Goal: Task Accomplishment & Management: Manage account settings

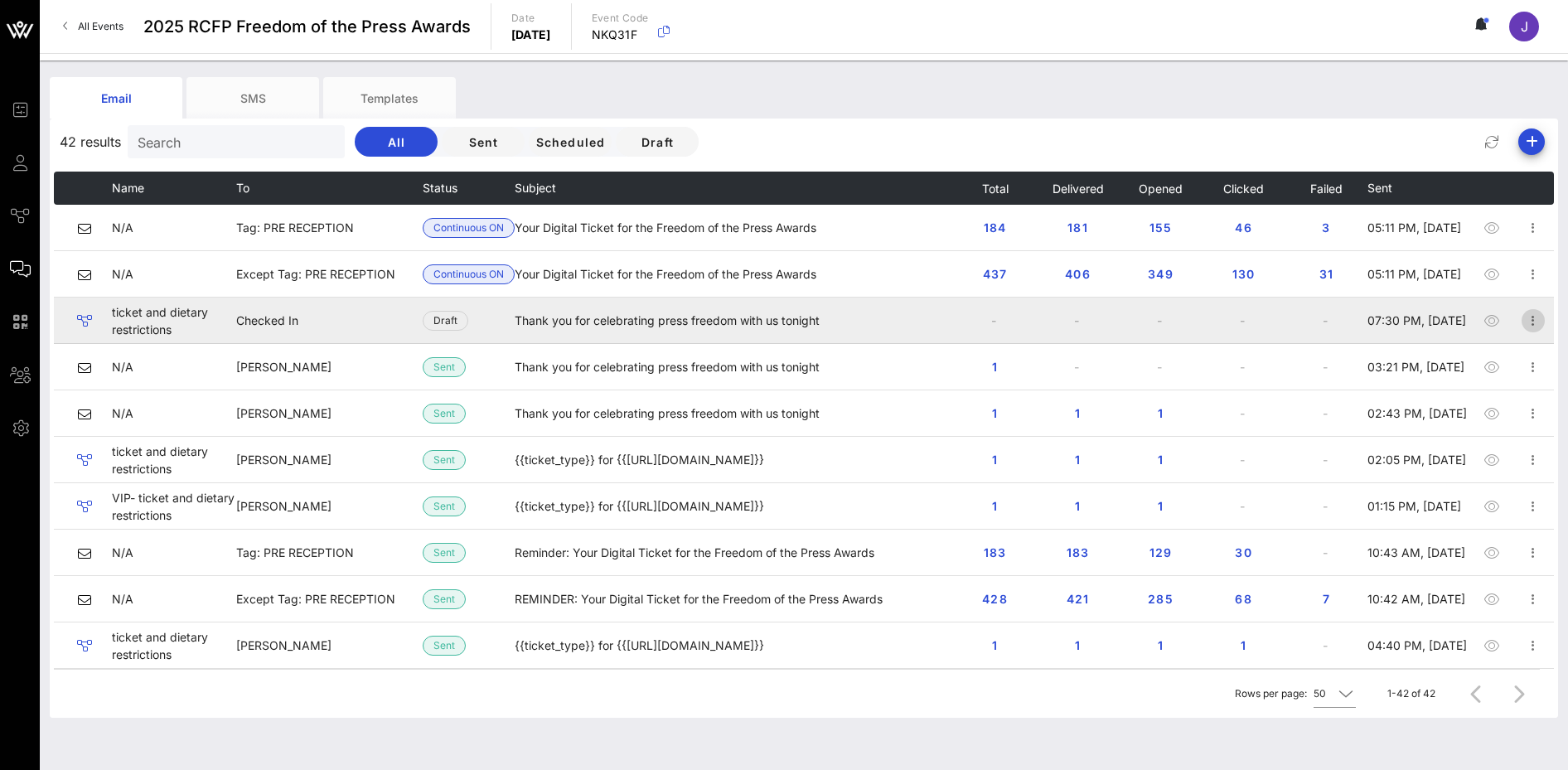
click at [1523, 322] on icon "button" at bounding box center [1533, 321] width 20 height 20
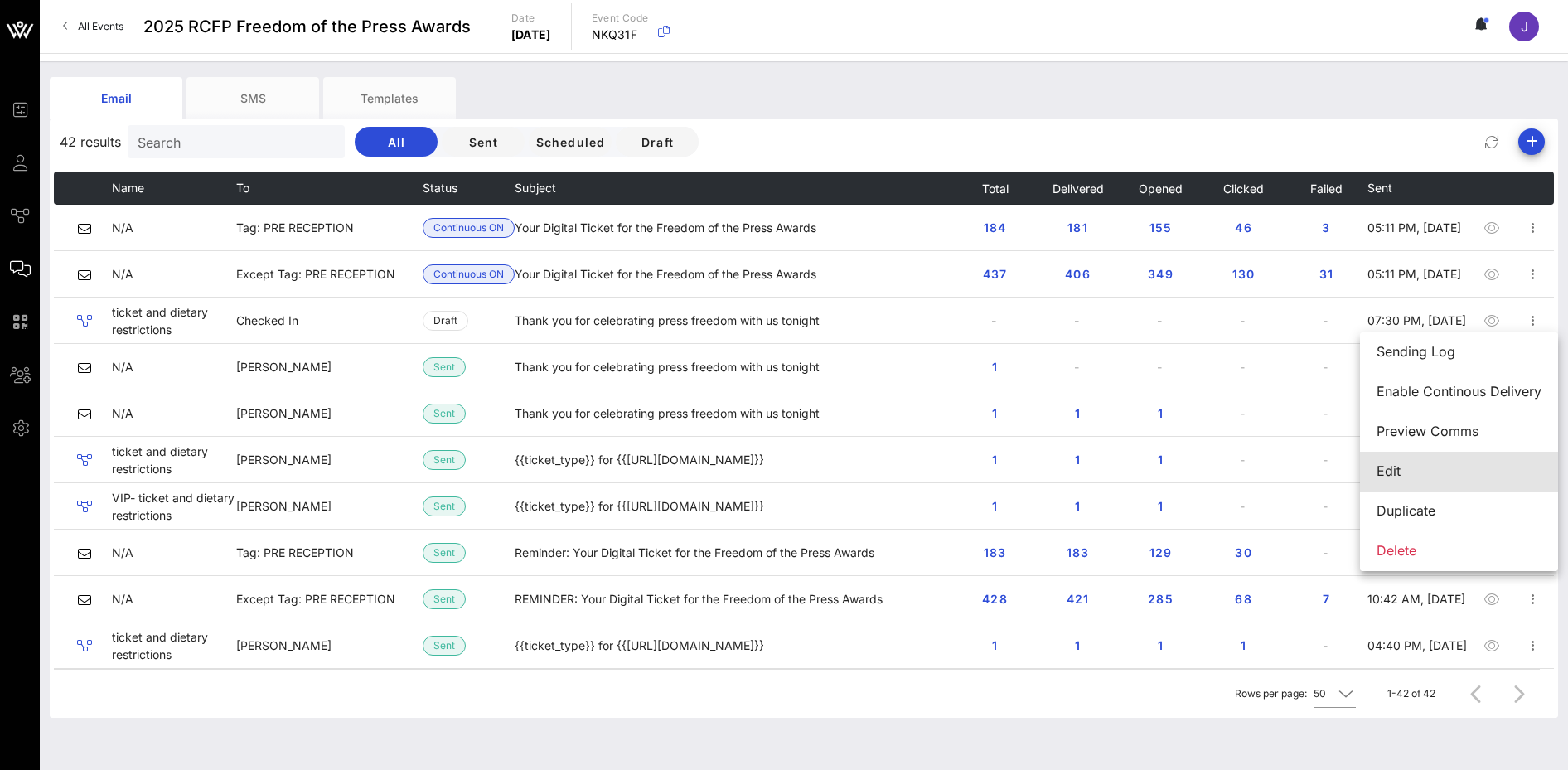
click at [1401, 474] on div "Edit" at bounding box center [1459, 471] width 165 height 16
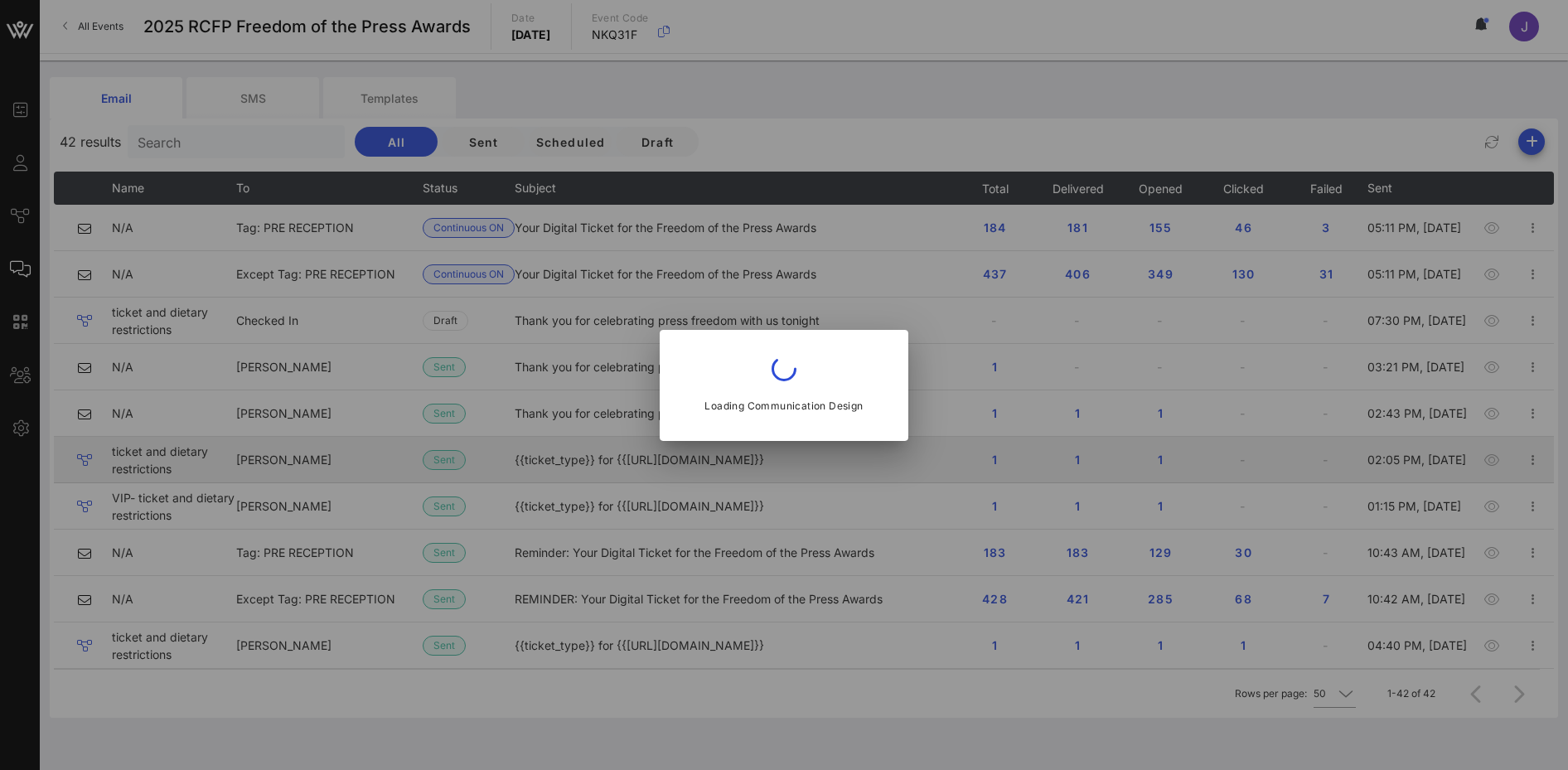
type input "Reporters Committee for Freedom of the Press"
type input "Thank you for celebrating press freedom with us tonight"
type input "[EMAIL_ADDRESS][DOMAIN_NAME]"
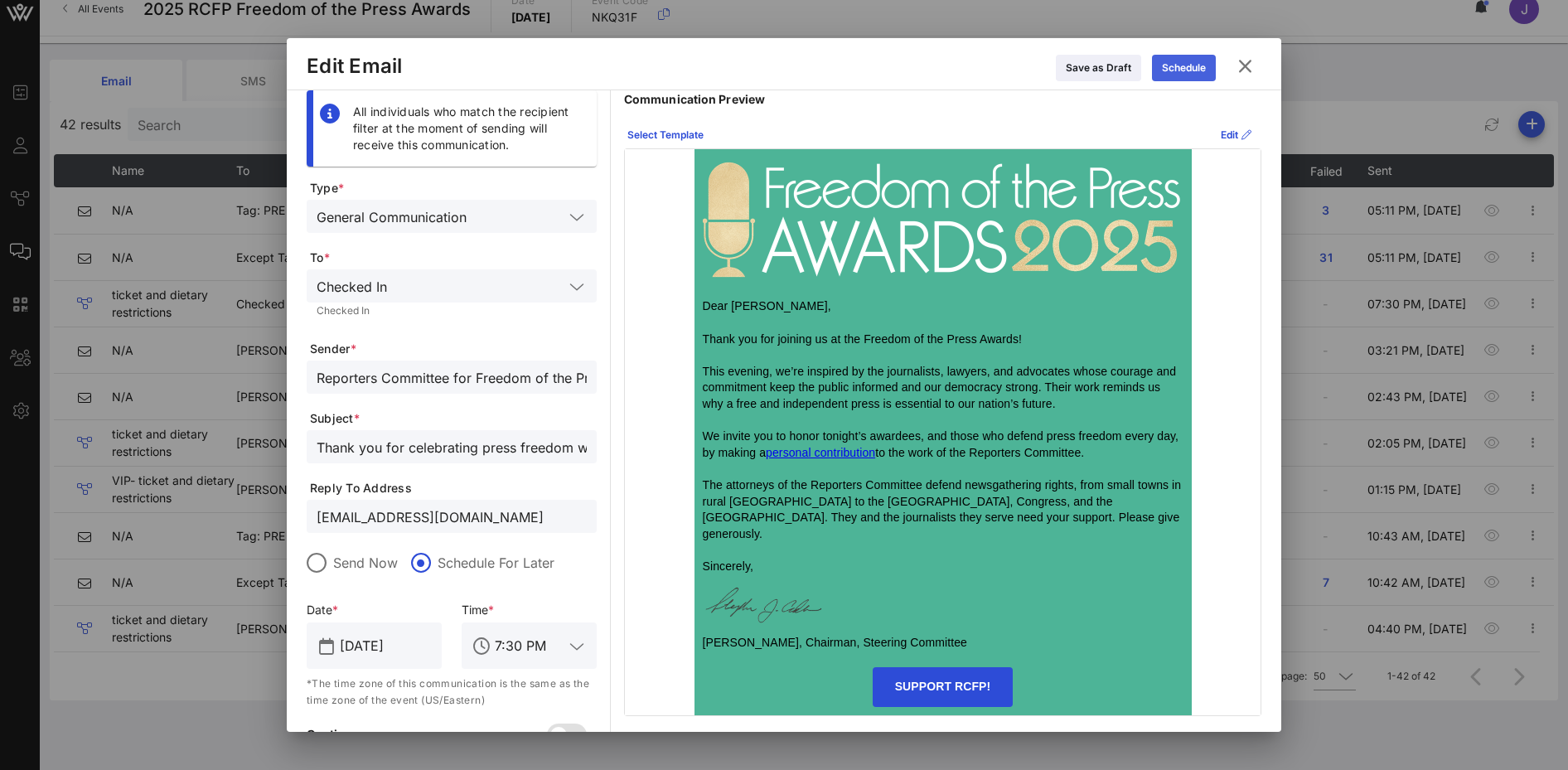
click at [1185, 72] on icon at bounding box center [1184, 67] width 13 height 11
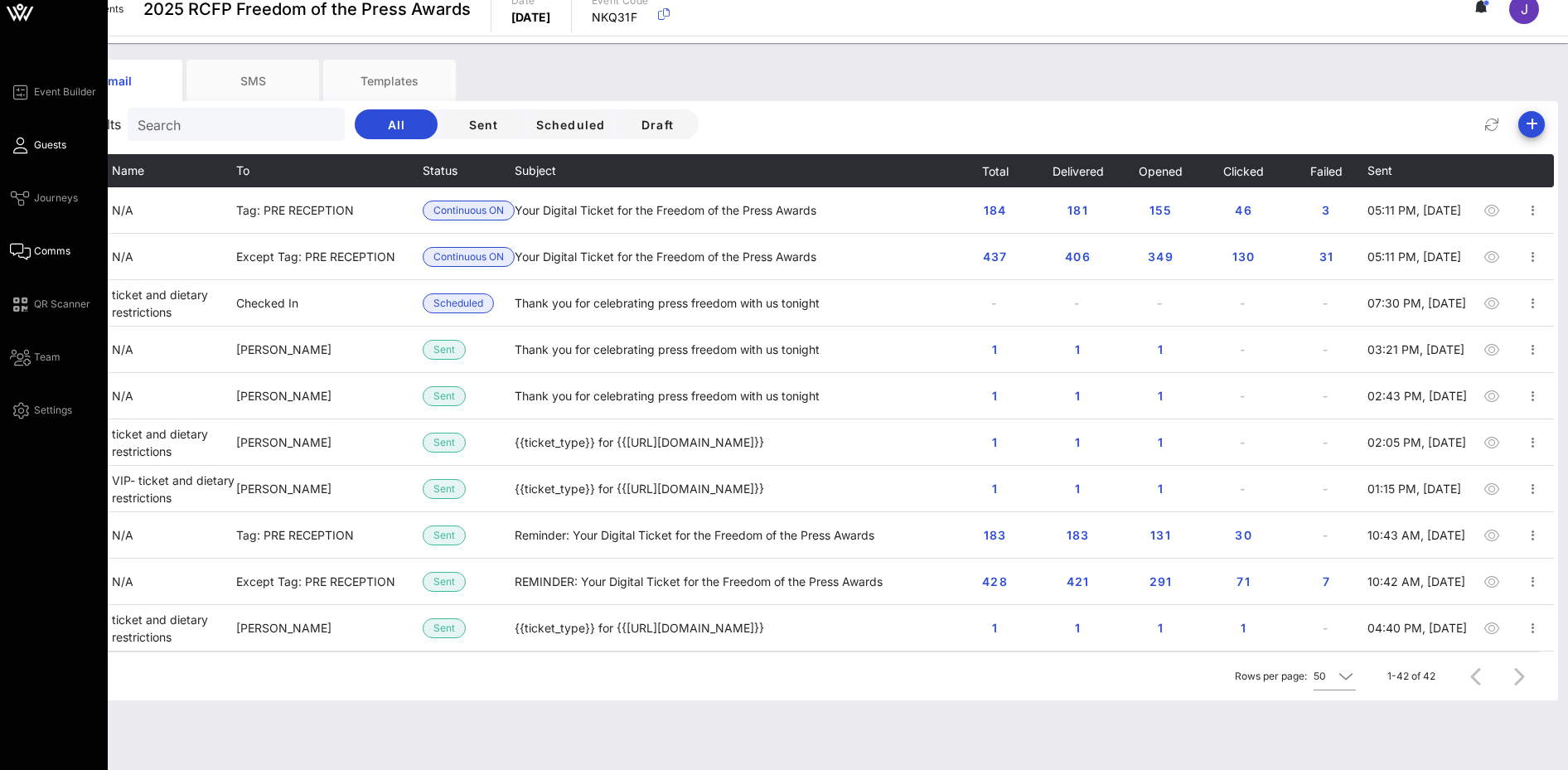
click at [27, 142] on link "Guests" at bounding box center [38, 145] width 56 height 20
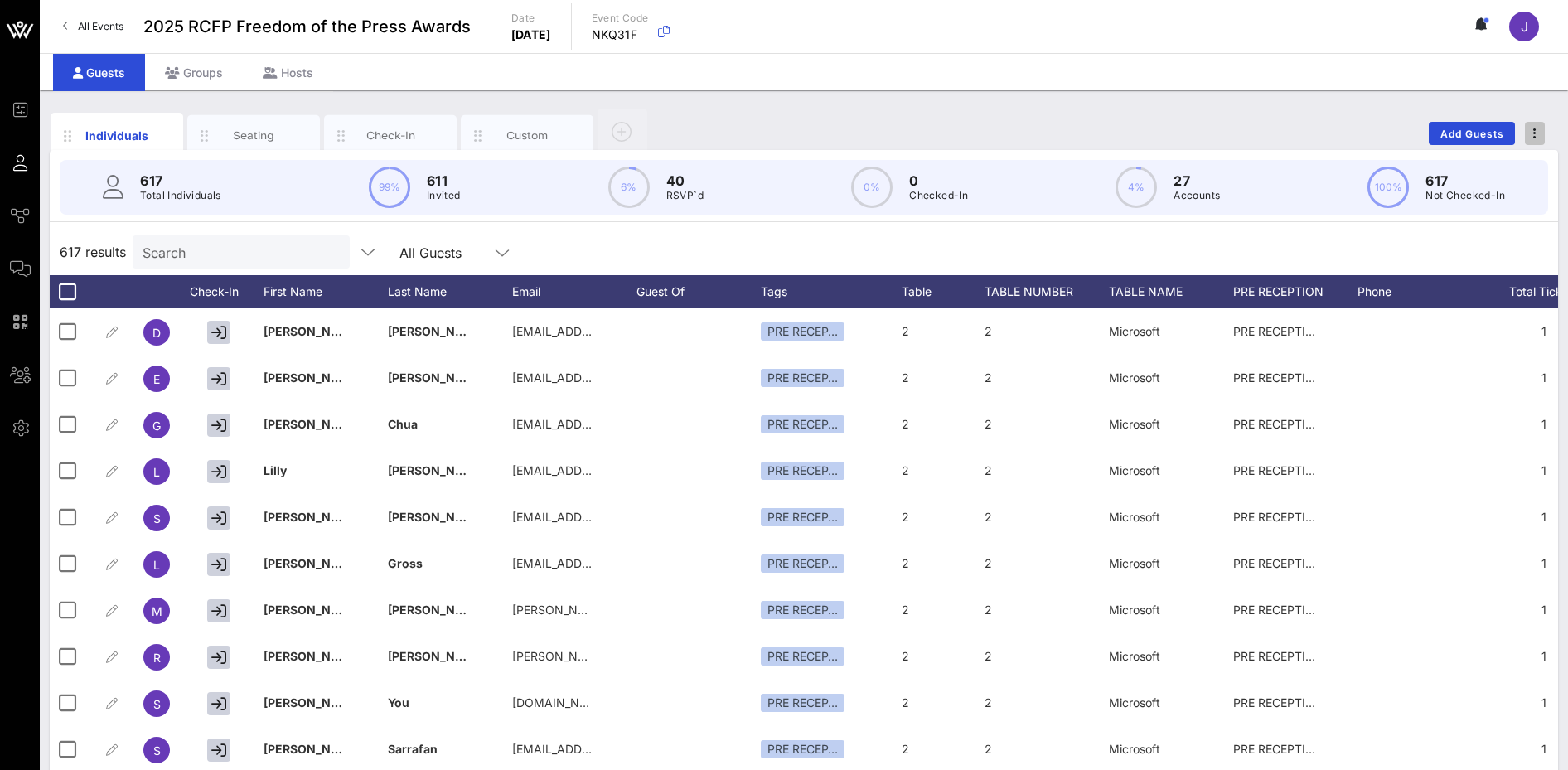
click at [1535, 136] on icon "button" at bounding box center [1535, 133] width 3 height 11
click at [1485, 158] on div "Export To CSV" at bounding box center [1504, 161] width 80 height 13
click at [250, 252] on input "text" at bounding box center [239, 252] width 194 height 22
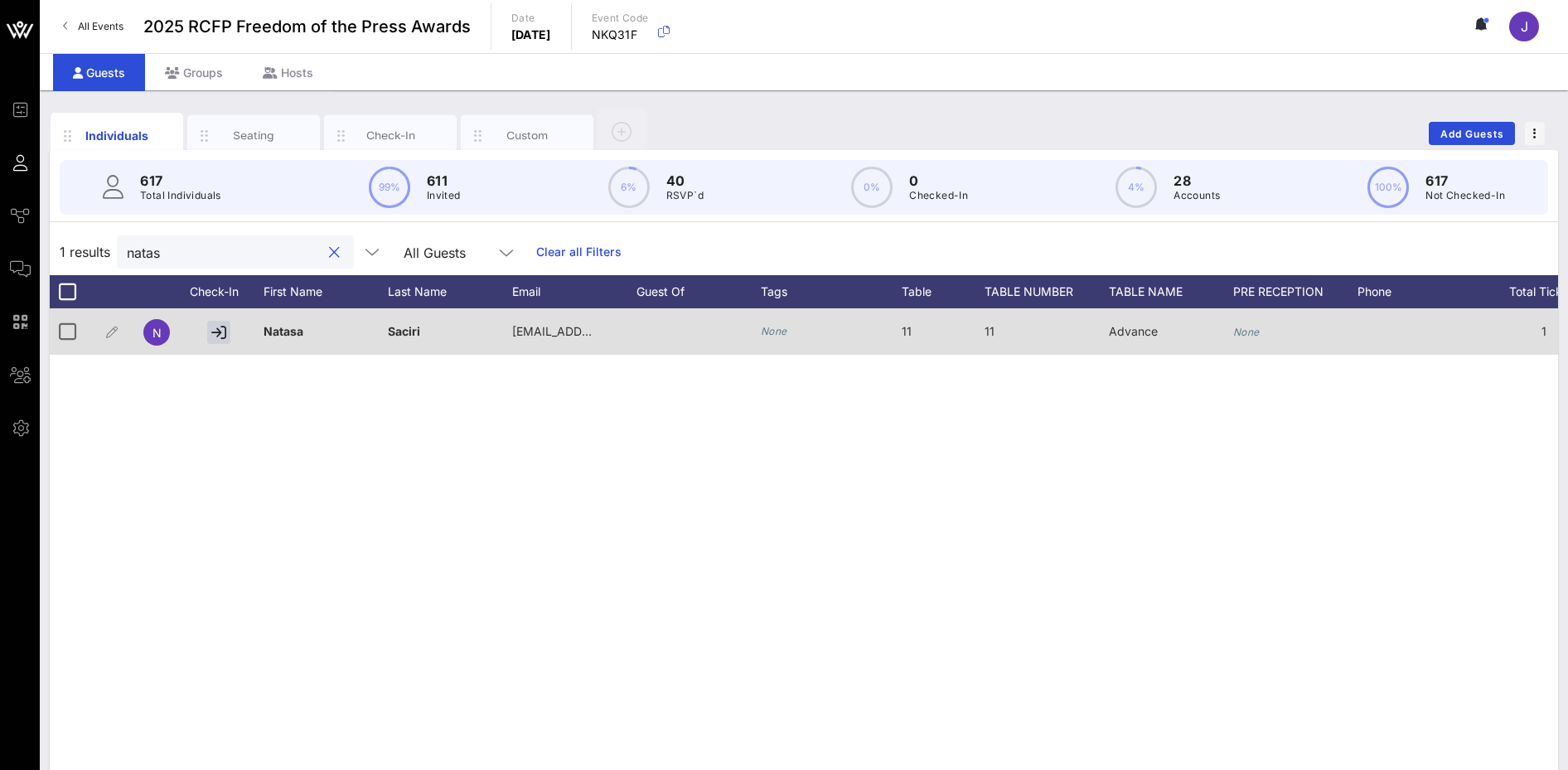
type input "natas"
click at [1133, 326] on span "Advance" at bounding box center [1134, 331] width 49 height 14
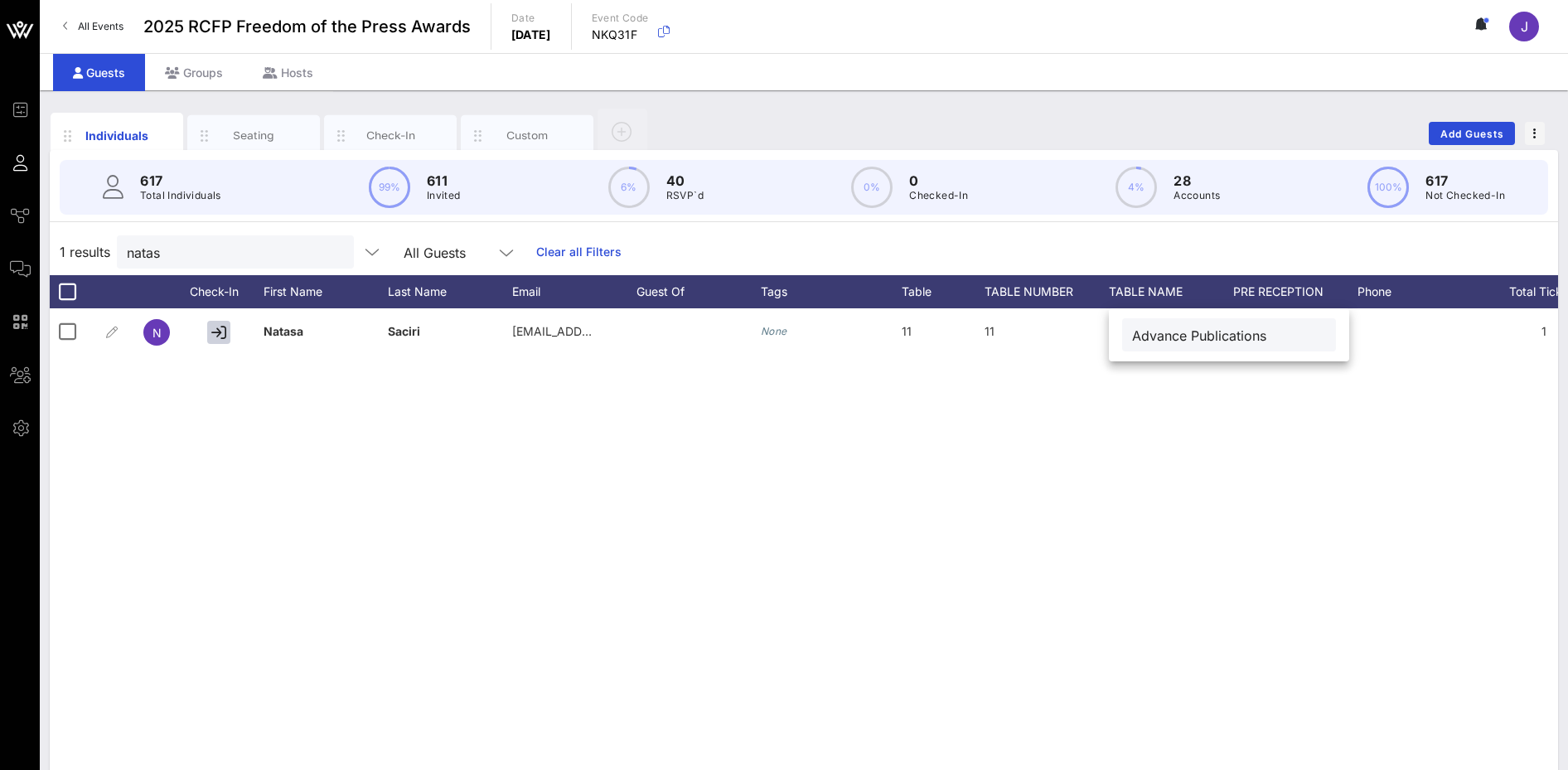
type input "Advance Publications"
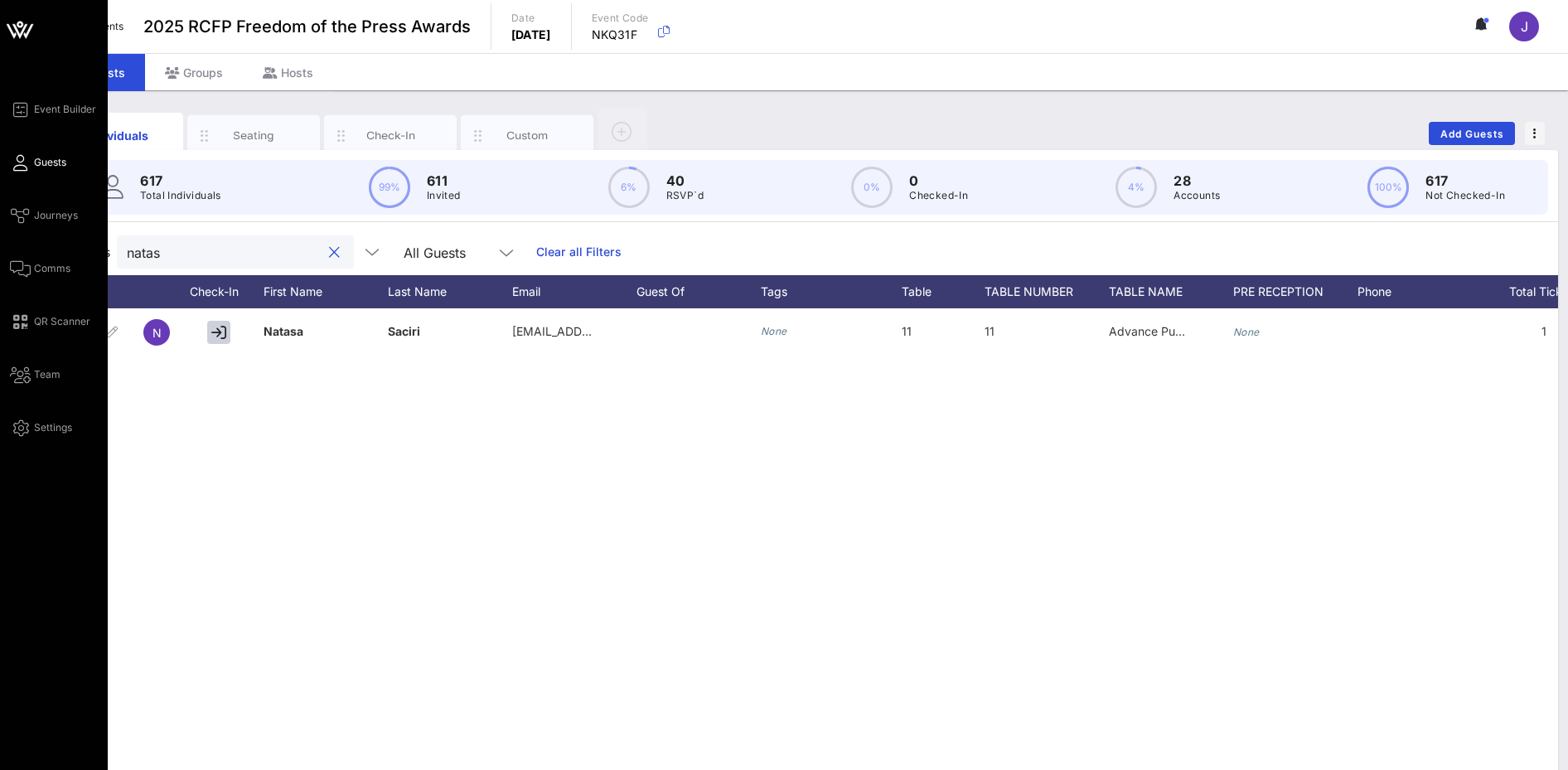
drag, startPoint x: 188, startPoint y: 241, endPoint x: 24, endPoint y: 234, distance: 164.1
click at [25, 239] on div "Event Builder Guests Journeys Comms QR Scanner Team Settings 2025 RCFP Freedom …" at bounding box center [784, 411] width 1568 height 822
type input "[PERSON_NAME]"
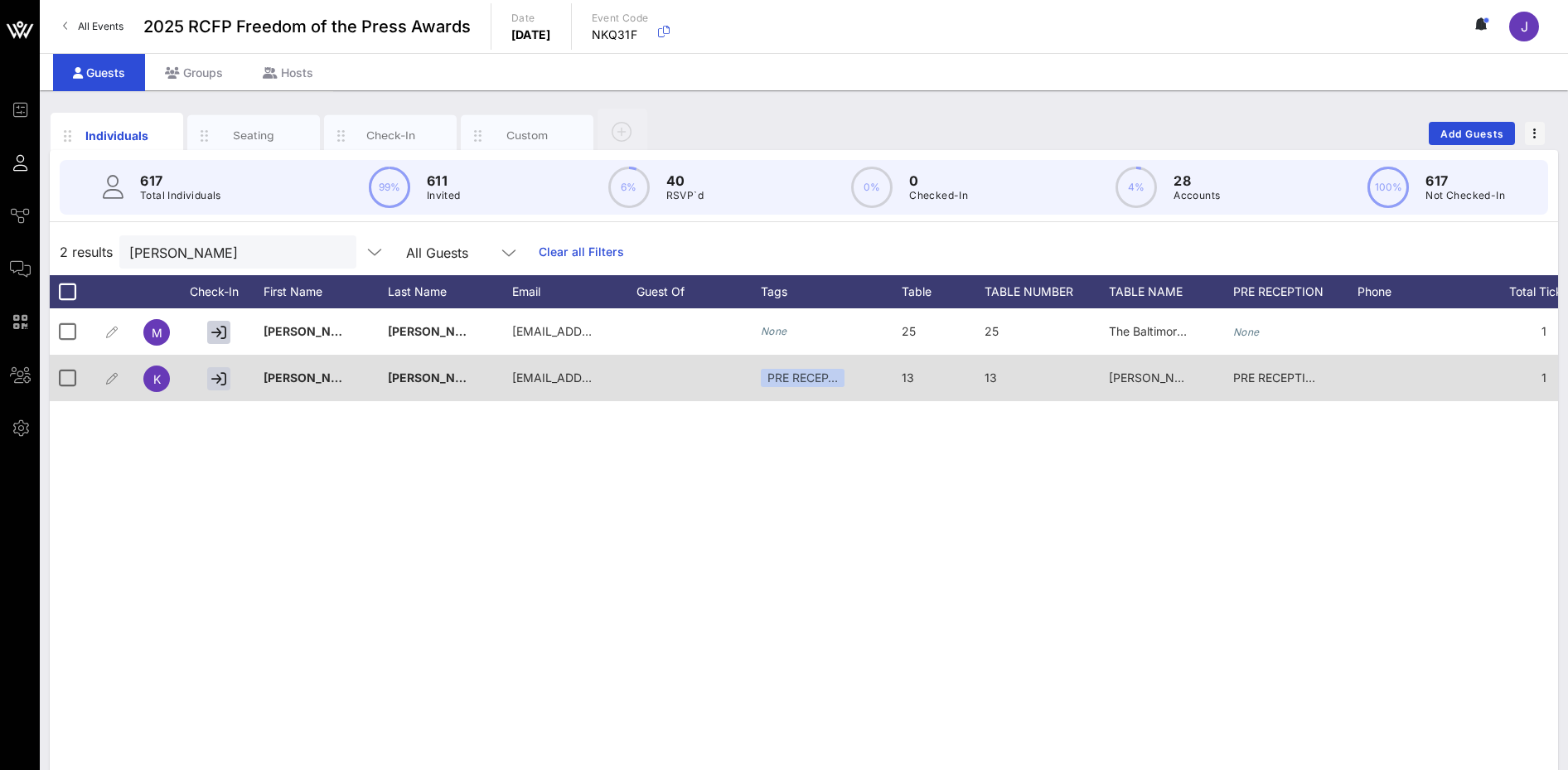
click at [1191, 375] on span "[PERSON_NAME] #1" at bounding box center [1164, 378] width 111 height 14
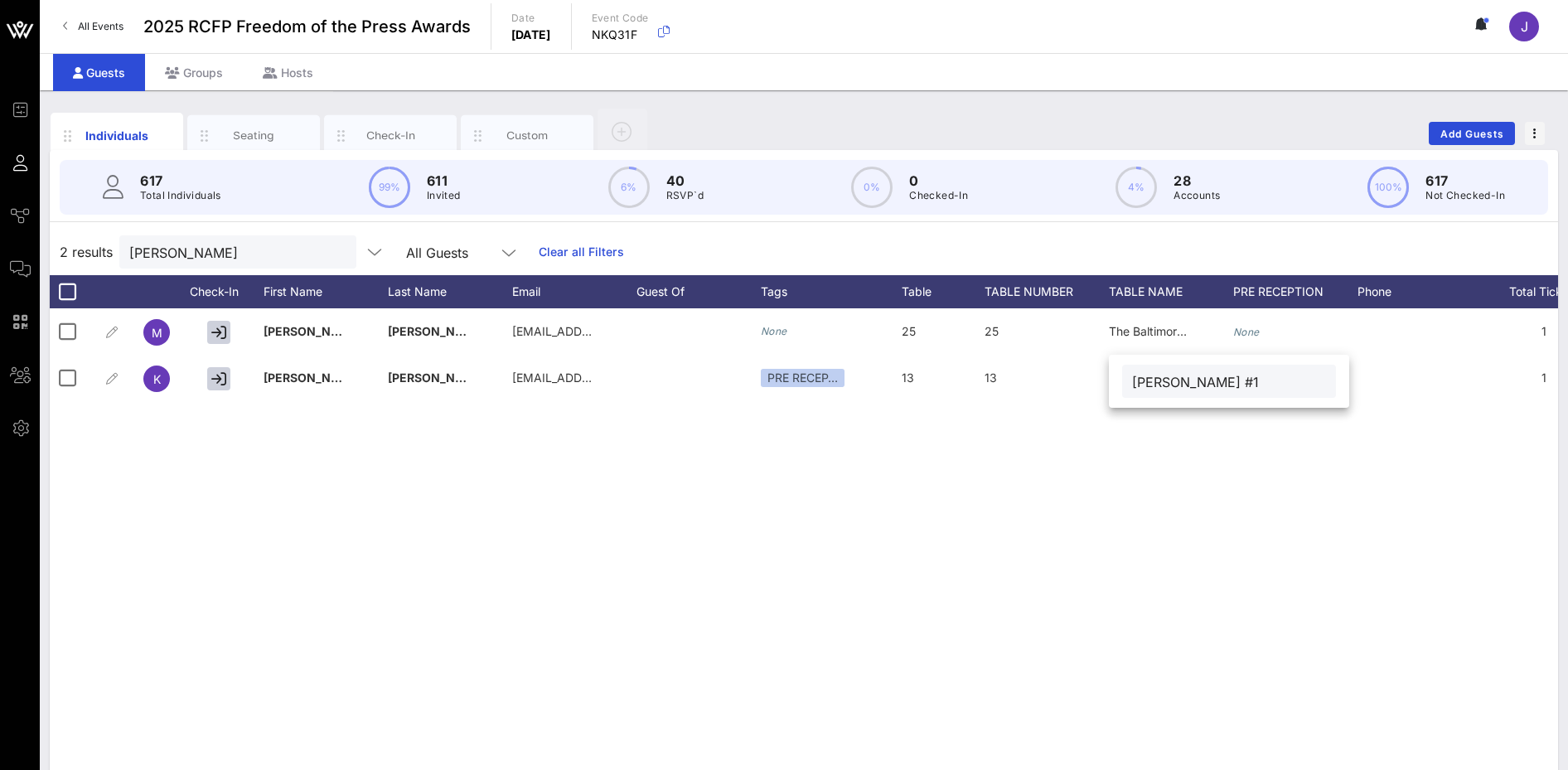
click at [1143, 380] on input "[PERSON_NAME] #1" at bounding box center [1229, 381] width 194 height 22
type input "[PERSON_NAME] #1"
drag, startPoint x: 186, startPoint y: 263, endPoint x: 70, endPoint y: 251, distance: 116.6
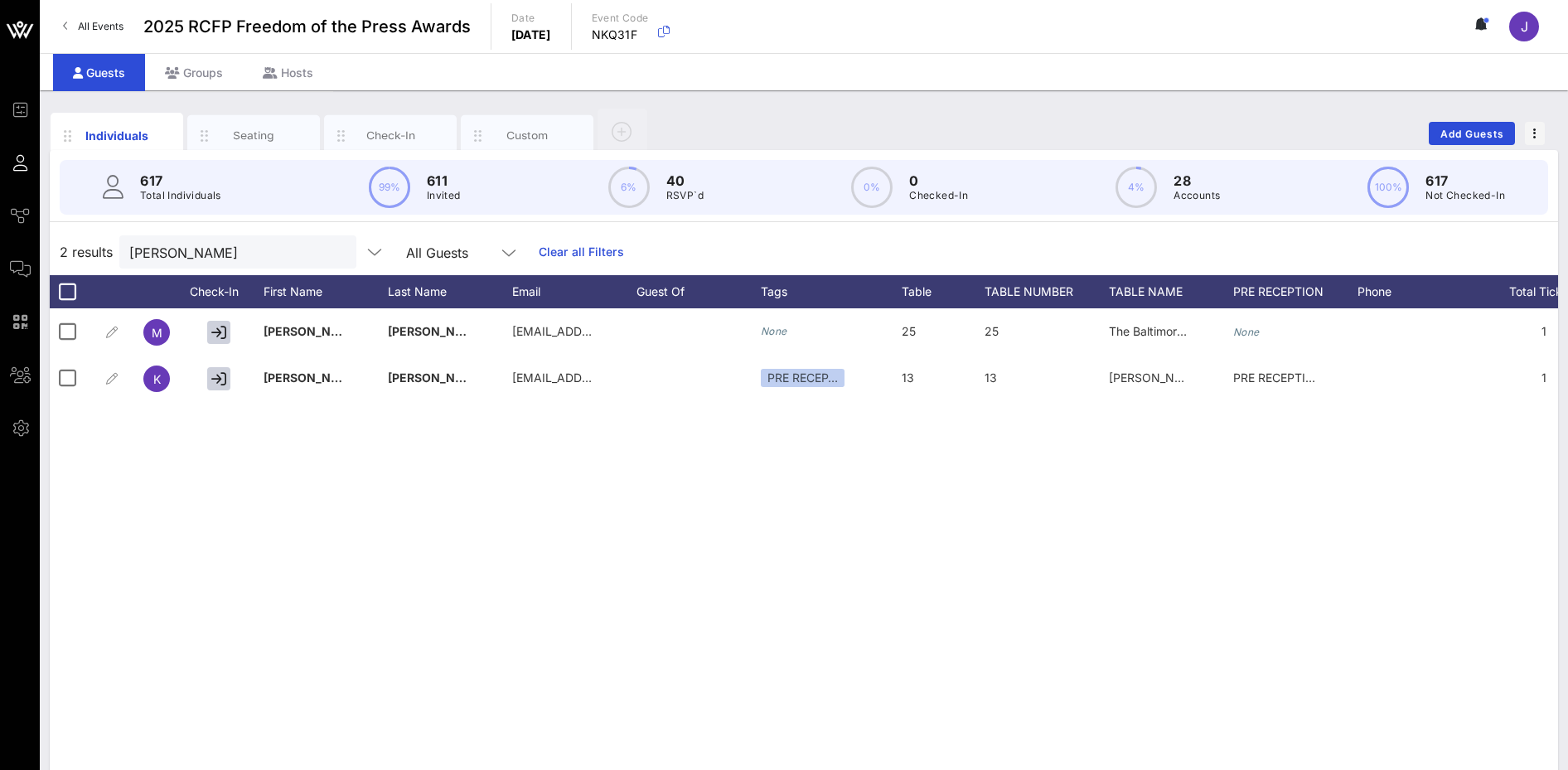
click at [70, 251] on div "2 results [PERSON_NAME] All Guests Clear all Filters" at bounding box center [804, 252] width 1509 height 46
click at [237, 249] on input "[PERSON_NAME]" at bounding box center [226, 252] width 194 height 22
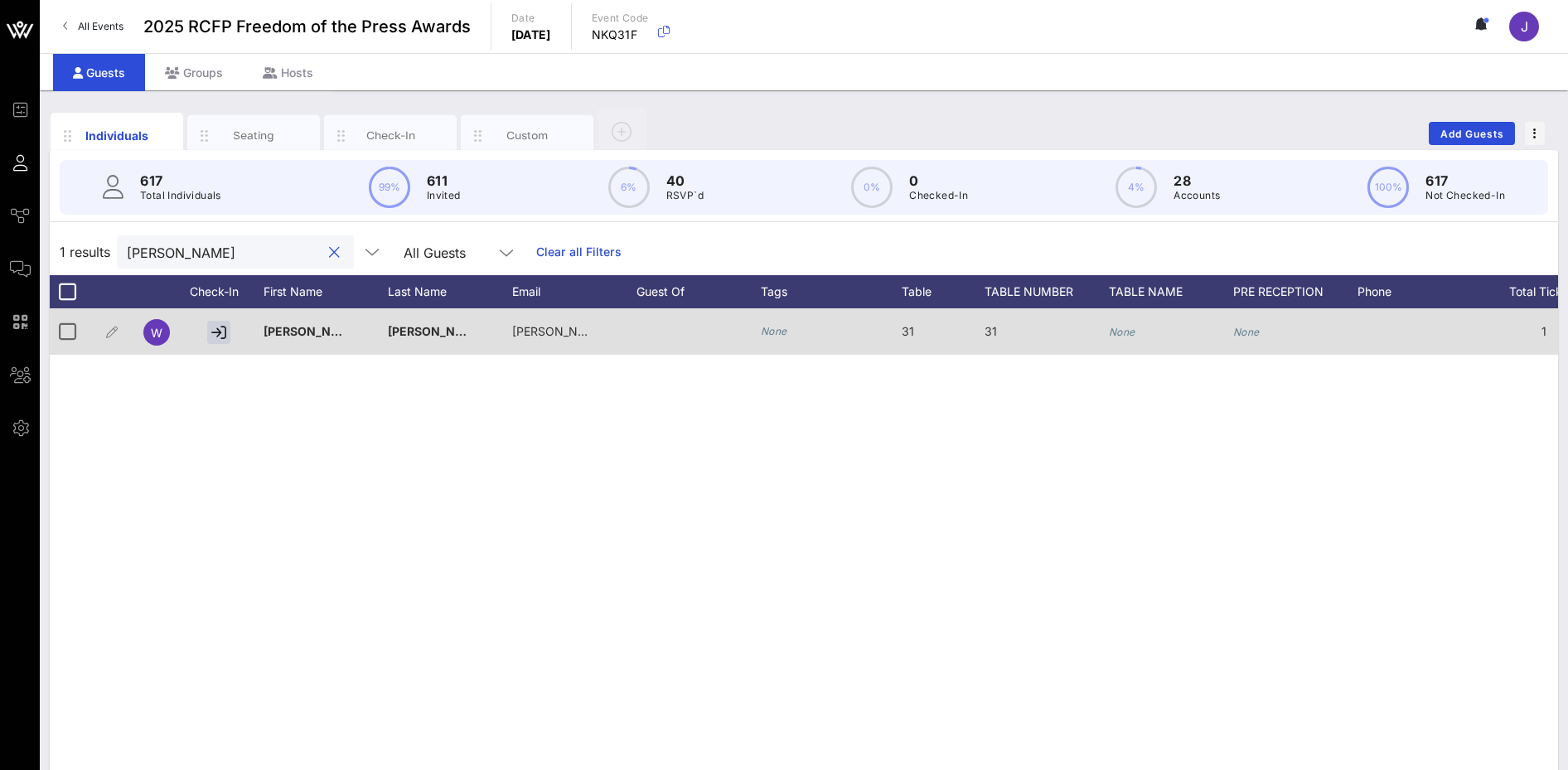
type input "[PERSON_NAME]"
click at [1138, 330] on div "None" at bounding box center [1171, 341] width 124 height 66
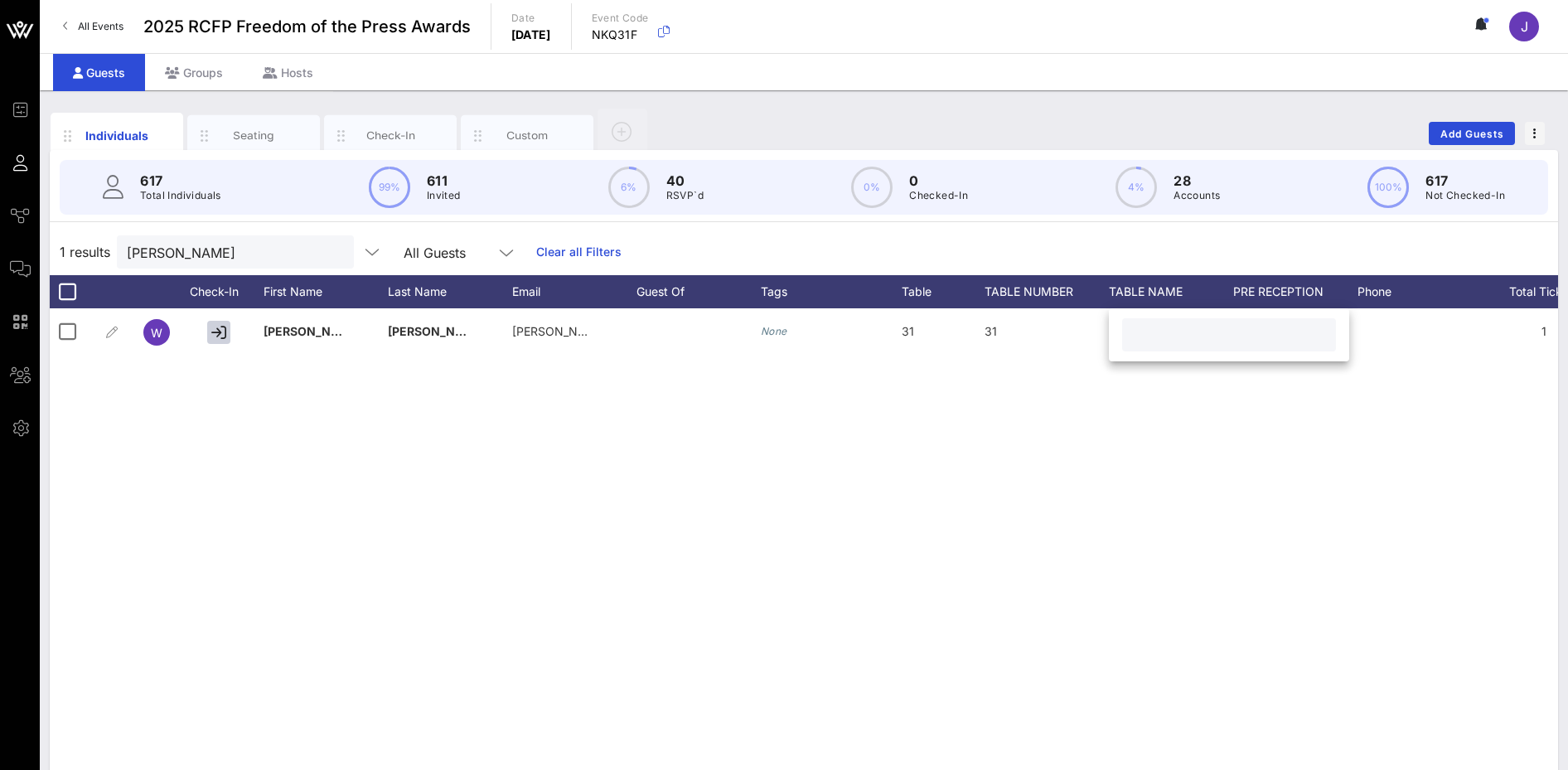
paste input "[PERSON_NAME]"
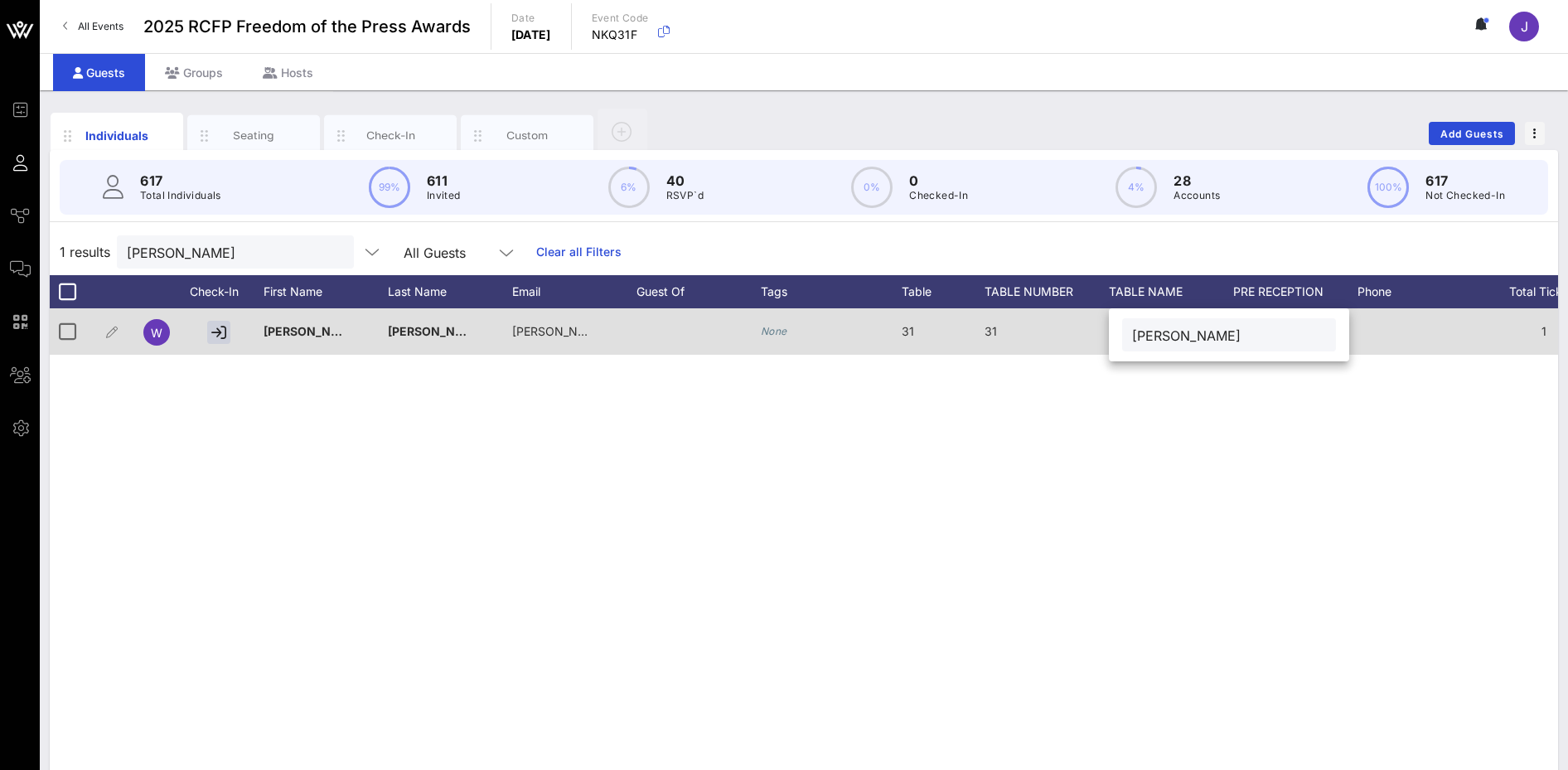
type input "[PERSON_NAME]"
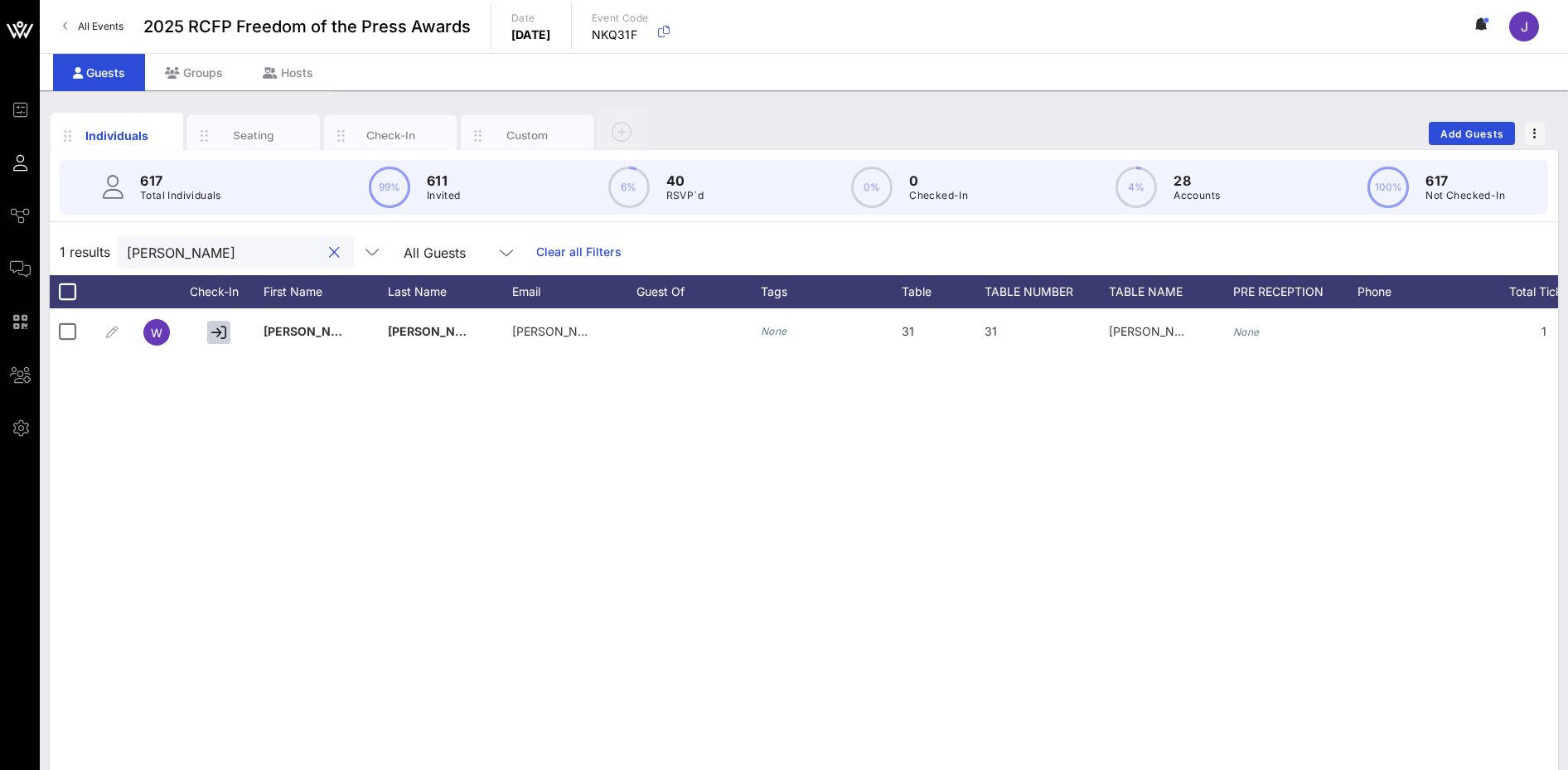
drag, startPoint x: 198, startPoint y: 256, endPoint x: -12, endPoint y: 250, distance: 210.1
click at [0, 250] on html "Event Builder Guests Journeys Comms QR Scanner Team Settings 2025 RCFP Freedom …" at bounding box center [784, 385] width 1568 height 770
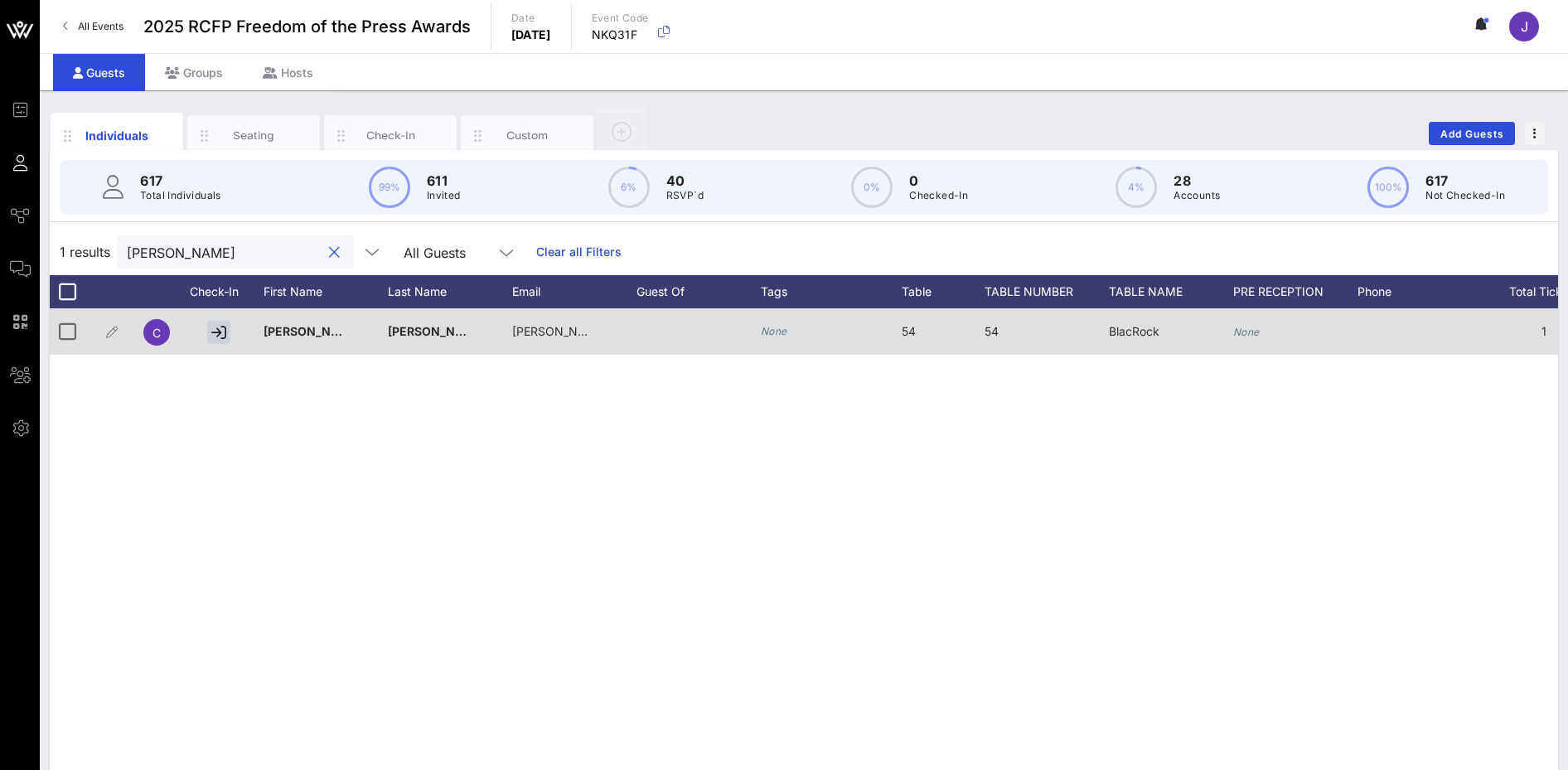
type input "[PERSON_NAME]"
click at [1117, 327] on span "BlacRock" at bounding box center [1134, 331] width 51 height 14
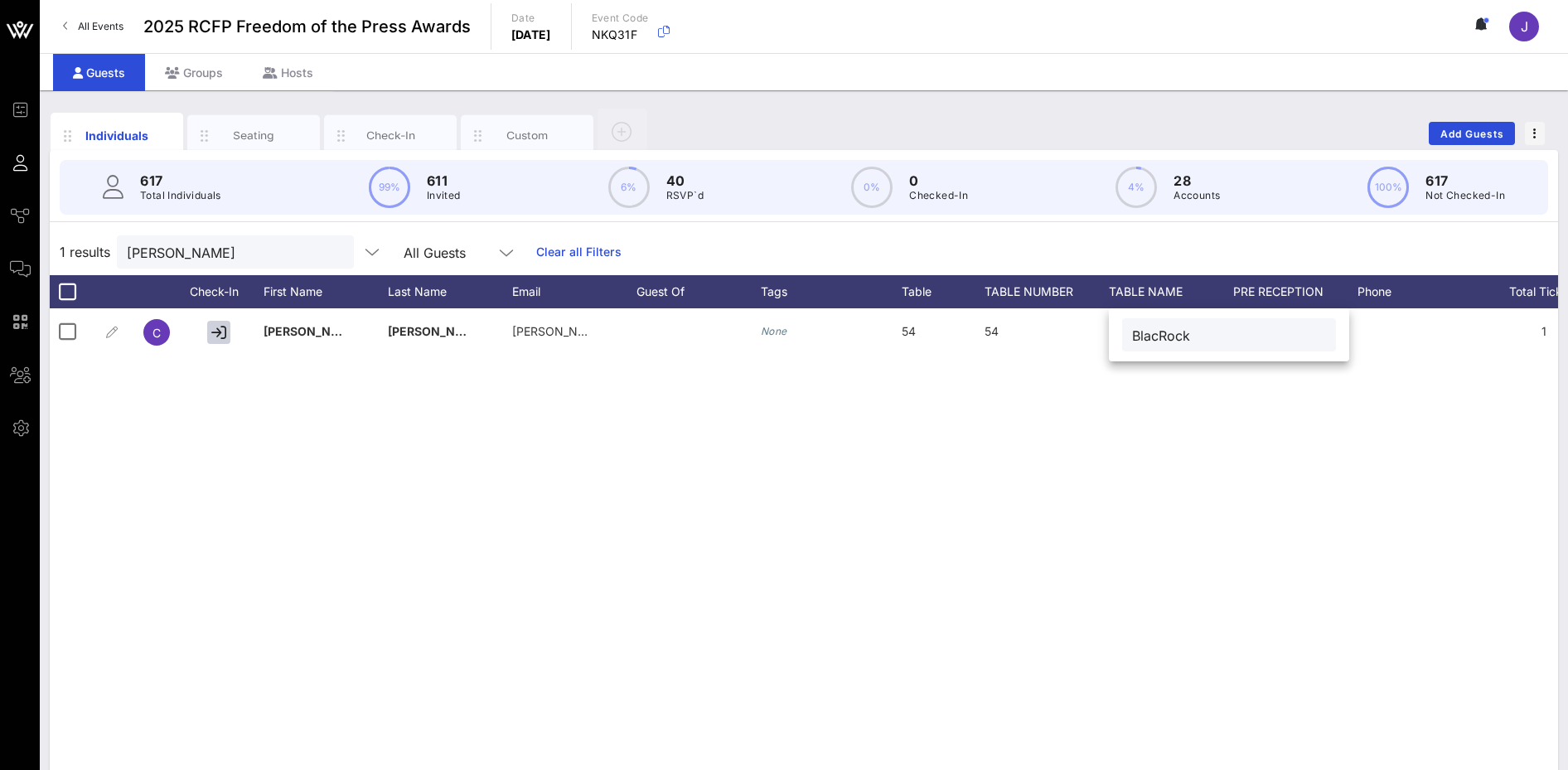
click at [1161, 334] on input "BlacRock" at bounding box center [1229, 335] width 194 height 22
type input "BlackRock"
drag, startPoint x: 186, startPoint y: 260, endPoint x: 41, endPoint y: 244, distance: 145.9
click at [52, 247] on div "1 results [PERSON_NAME] All Guests Clear all Filters" at bounding box center [804, 252] width 1509 height 46
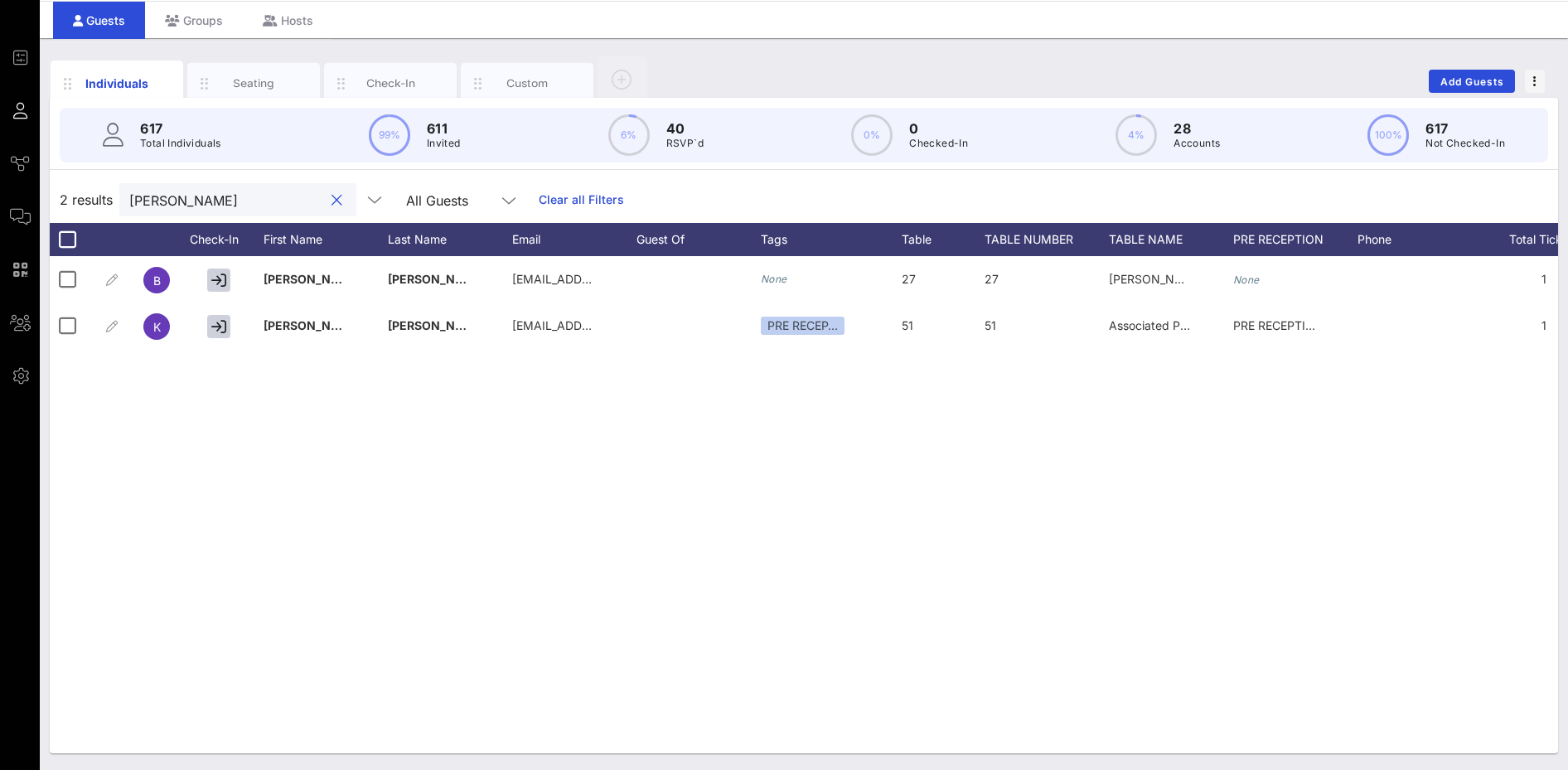
scroll to position [0, 836]
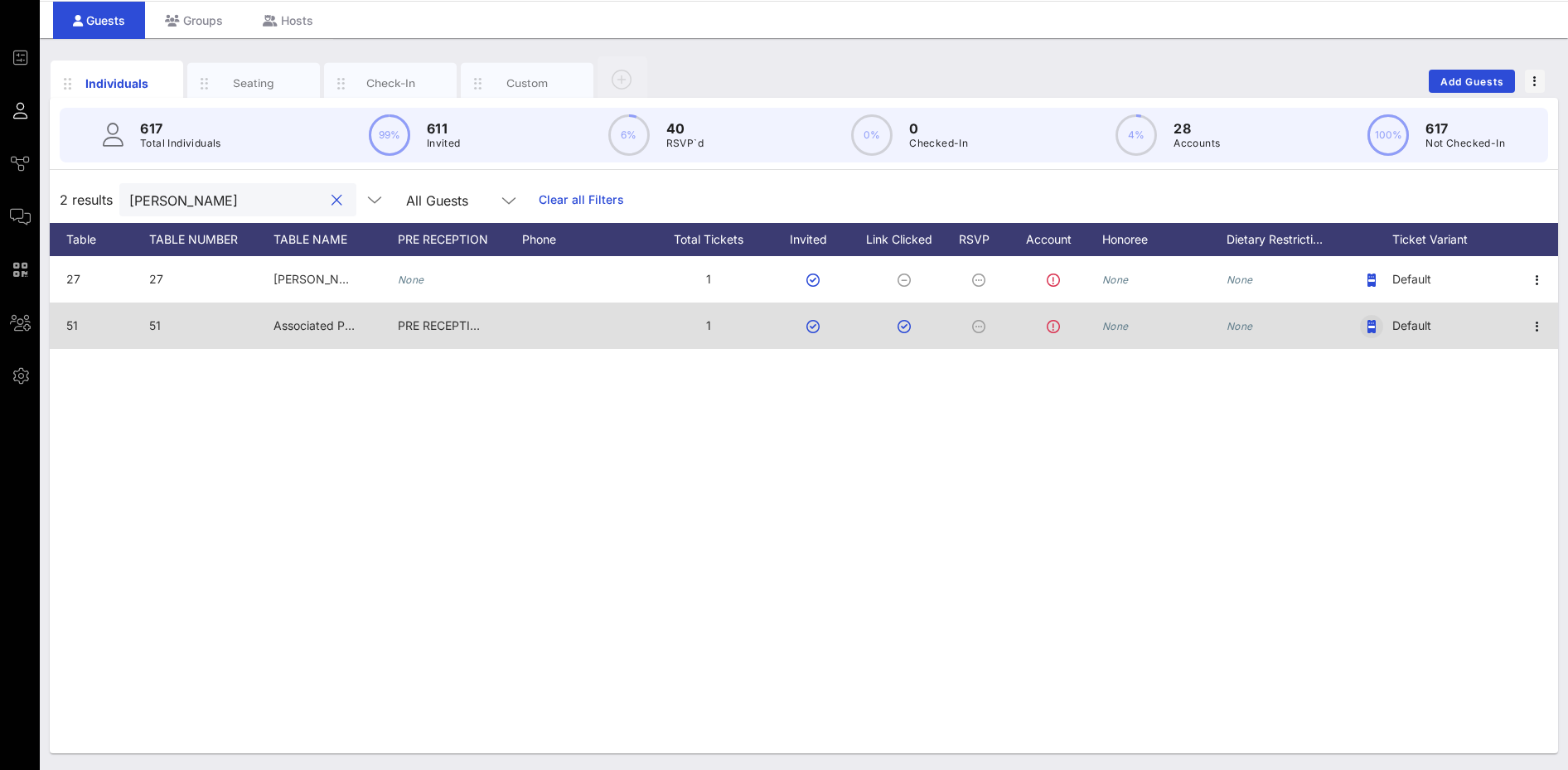
type input "[PERSON_NAME]"
click at [1363, 323] on span "button" at bounding box center [1371, 326] width 24 height 13
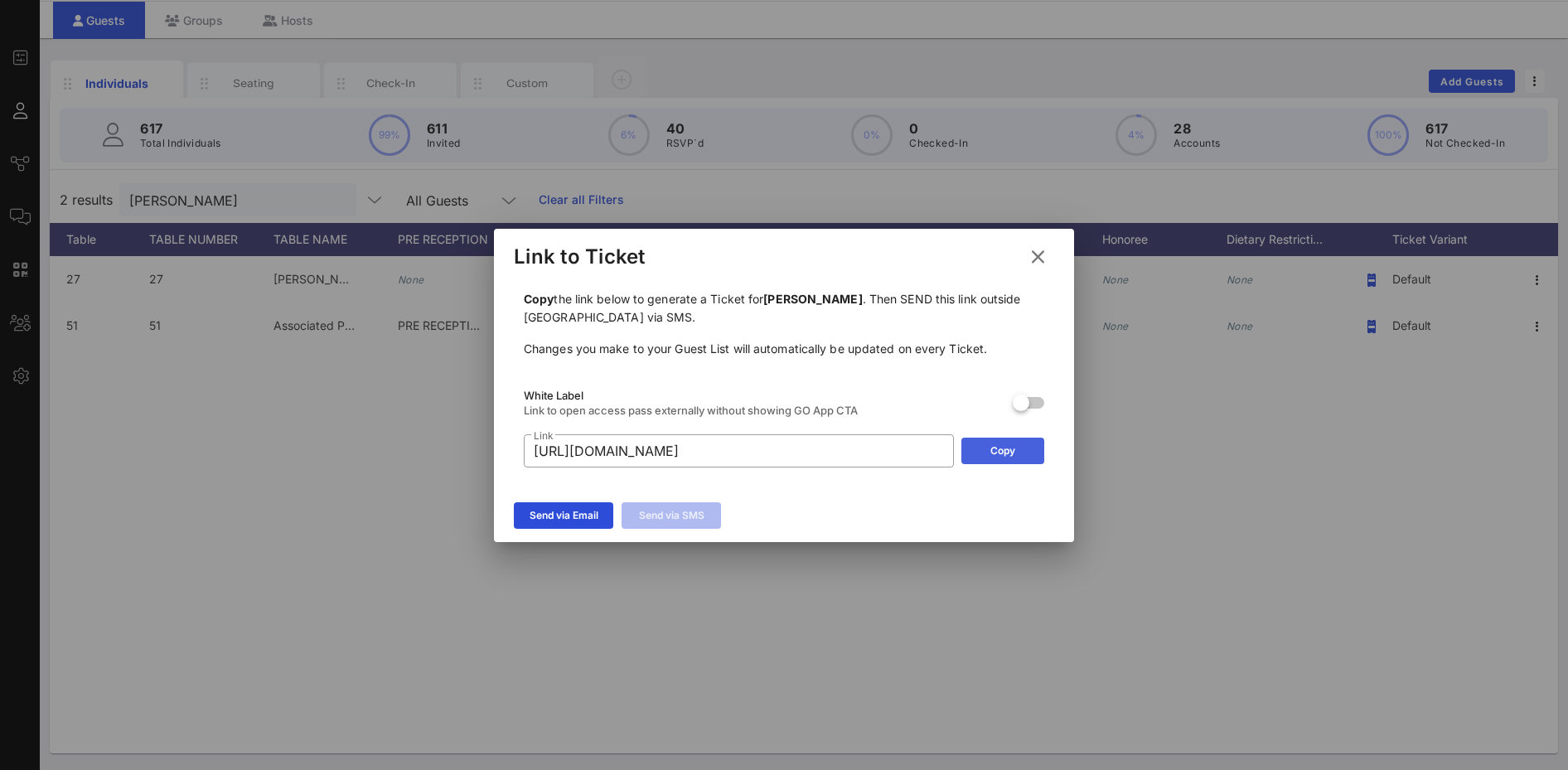
click at [1026, 445] on button "Copy" at bounding box center [1003, 451] width 83 height 26
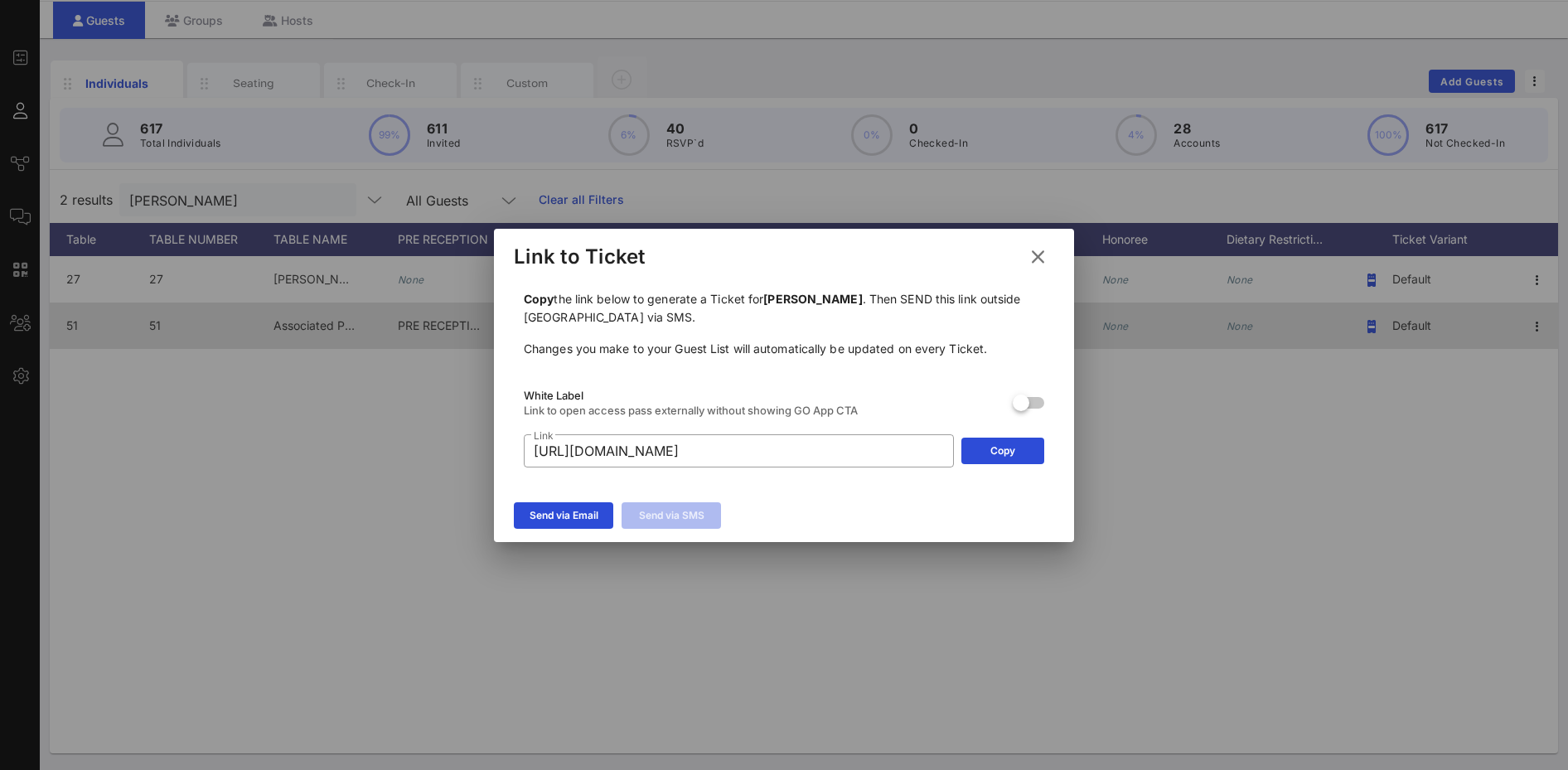
drag, startPoint x: 1035, startPoint y: 260, endPoint x: 779, endPoint y: 320, distance: 262.9
click at [1034, 260] on icon at bounding box center [1038, 257] width 24 height 23
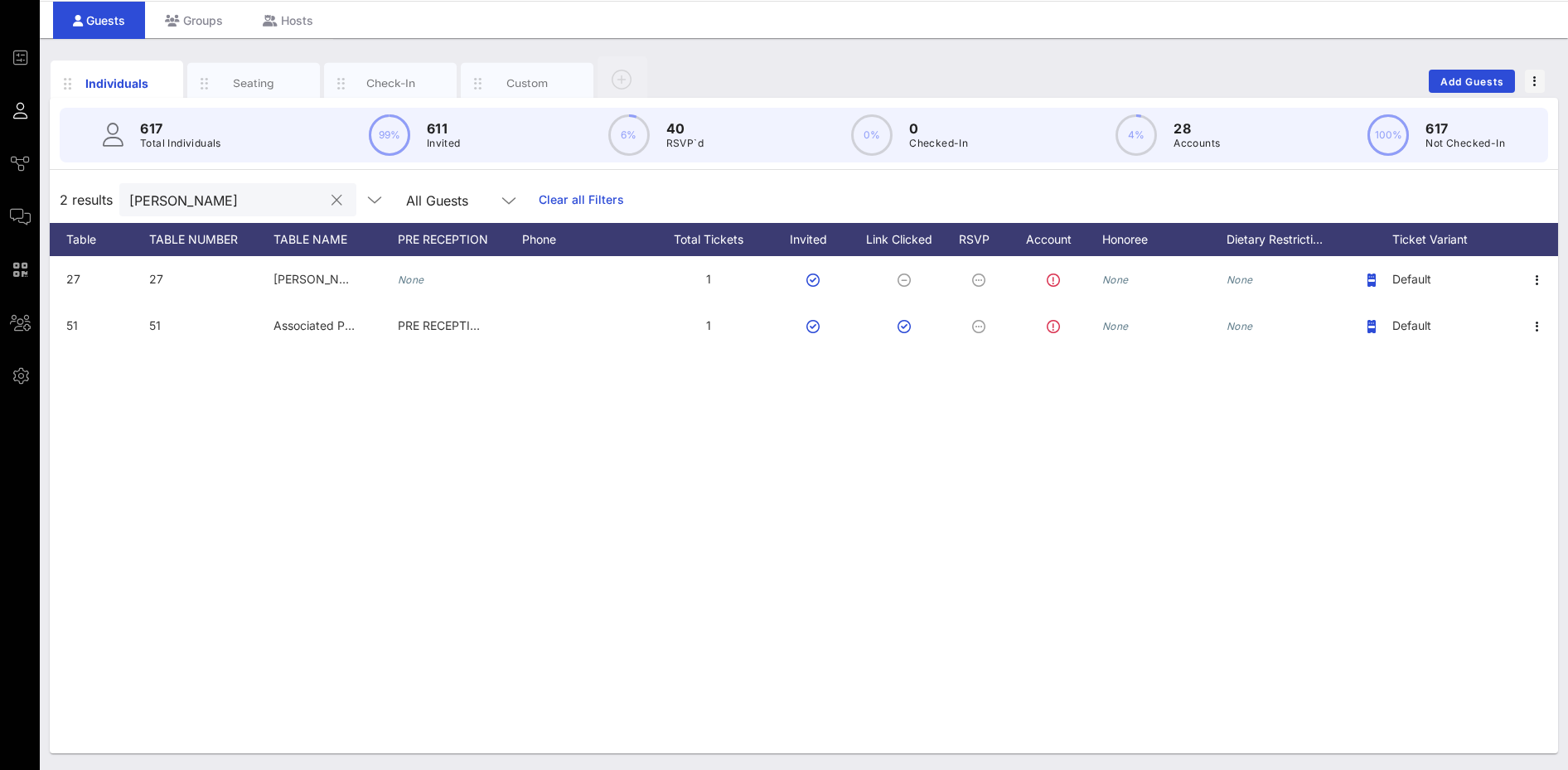
drag, startPoint x: 321, startPoint y: 204, endPoint x: 38, endPoint y: 267, distance: 289.9
click at [331, 204] on button "clear icon" at bounding box center [336, 200] width 10 height 17
